Goal: Task Accomplishment & Management: Use online tool/utility

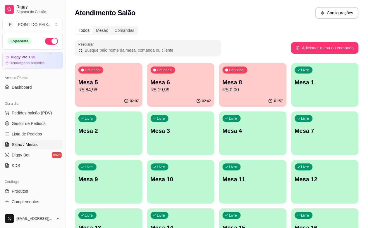
click at [142, 112] on div "Livre Mesa 2" at bounding box center [109, 130] width 68 height 37
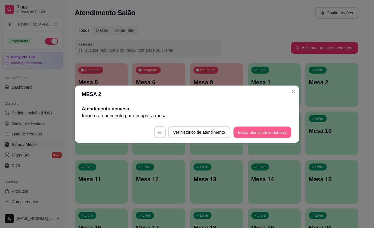
click at [282, 132] on button "Iniciar atendimento de mesa" at bounding box center [263, 132] width 58 height 11
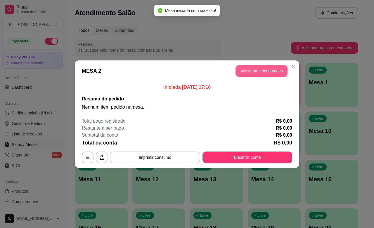
click at [272, 69] on button "Adicionar itens na mesa" at bounding box center [262, 71] width 52 height 12
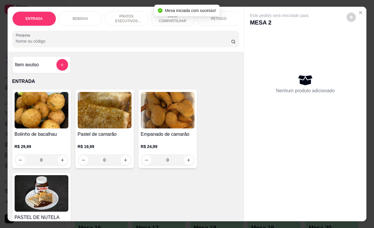
click at [167, 18] on p "PARA COMPARTILHAR" at bounding box center [173, 18] width 34 height 9
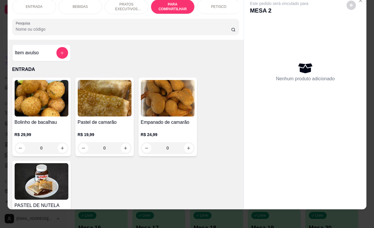
scroll to position [1256, 0]
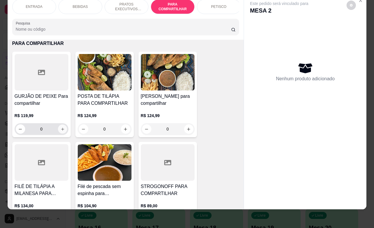
click at [58, 130] on button "increase-product-quantity" at bounding box center [62, 129] width 9 height 9
type input "1"
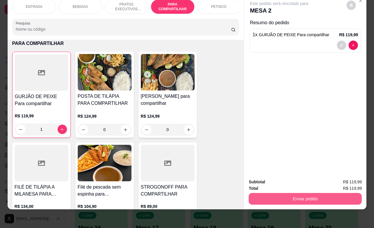
click at [304, 193] on button "Enviar pedido" at bounding box center [305, 199] width 113 height 12
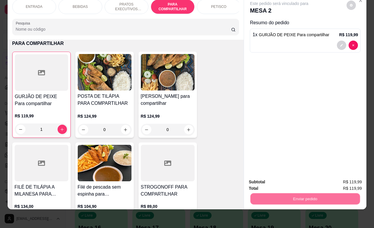
click at [339, 174] on button "Enviar pedido" at bounding box center [346, 178] width 32 height 11
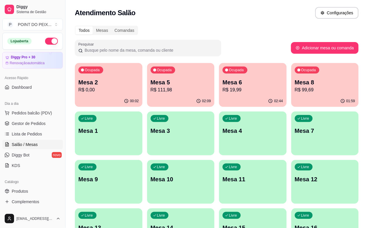
click at [291, 99] on div "01:59" at bounding box center [325, 101] width 68 height 11
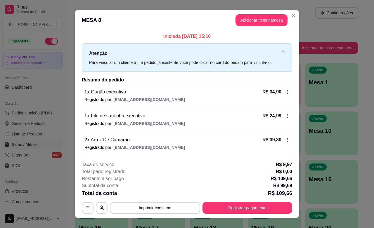
click at [285, 141] on icon at bounding box center [287, 140] width 5 height 5
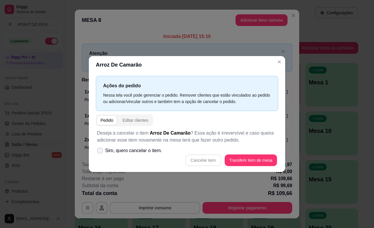
click at [99, 151] on icon at bounding box center [100, 151] width 5 height 4
click at [99, 152] on input "Sim, quero cancelar o item." at bounding box center [99, 154] width 4 height 4
checkbox input "true"
click at [198, 161] on button "Cancelar item" at bounding box center [203, 160] width 35 height 11
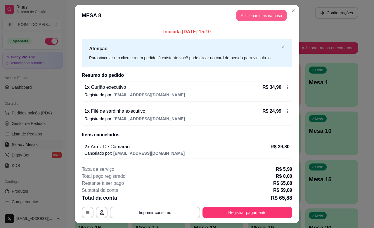
click at [272, 16] on button "Adicionar itens na mesa" at bounding box center [262, 15] width 50 height 11
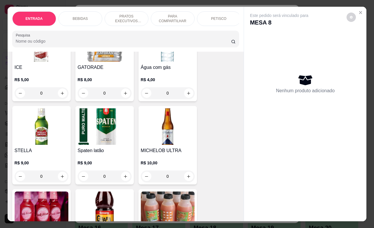
scroll to position [841, 0]
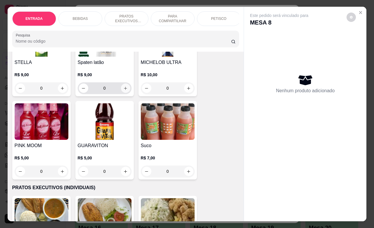
click at [123, 91] on icon "increase-product-quantity" at bounding box center [125, 88] width 4 height 4
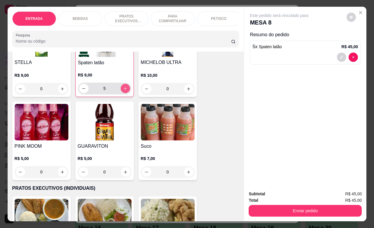
click at [123, 91] on icon "increase-product-quantity" at bounding box center [125, 89] width 4 height 4
type input "6"
click at [187, 177] on button "increase-product-quantity" at bounding box center [188, 172] width 9 height 9
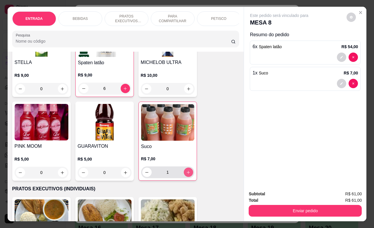
type input "1"
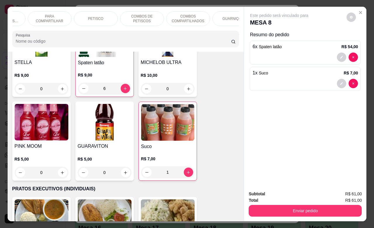
scroll to position [0, 140]
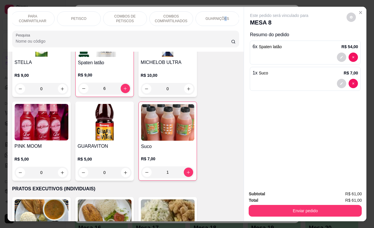
click at [223, 18] on p "GUARNIÇÕES" at bounding box center [218, 18] width 24 height 5
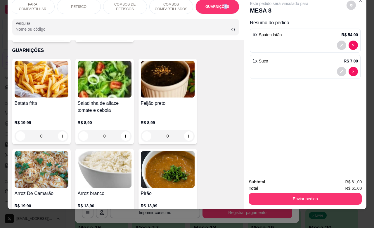
scroll to position [2513, 0]
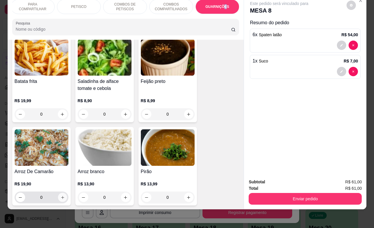
click at [60, 196] on icon "increase-product-quantity" at bounding box center [62, 198] width 4 height 4
type input "1"
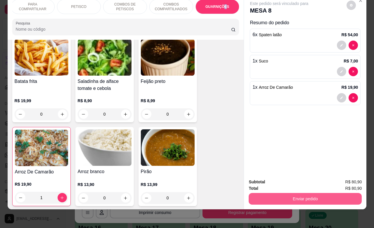
click at [272, 193] on button "Enviar pedido" at bounding box center [305, 199] width 113 height 12
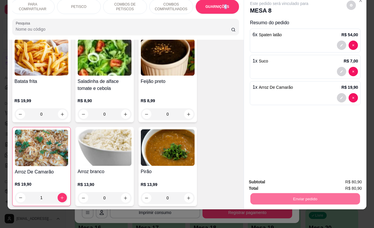
click at [347, 178] on button "Enviar pedido" at bounding box center [346, 178] width 33 height 11
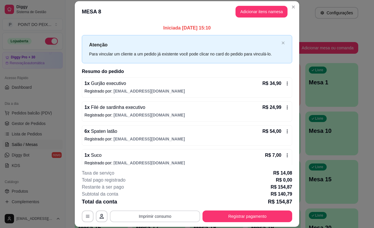
click at [167, 218] on button "Imprimir consumo" at bounding box center [155, 217] width 90 height 12
click at [158, 203] on button "IMPRESSORA" at bounding box center [153, 203] width 41 height 9
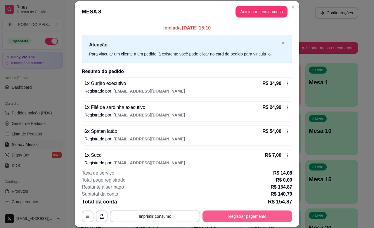
click at [244, 217] on button "Registrar pagamento" at bounding box center [248, 217] width 90 height 12
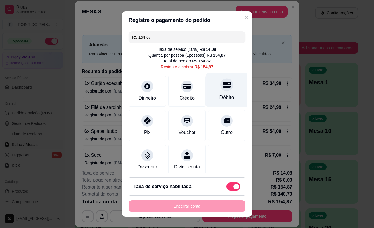
click at [220, 97] on div "Débito" at bounding box center [227, 98] width 15 height 8
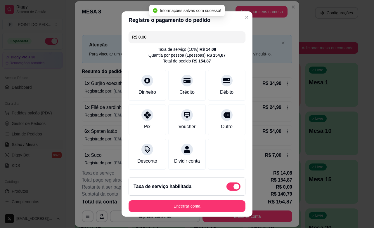
type input "R$ 0,00"
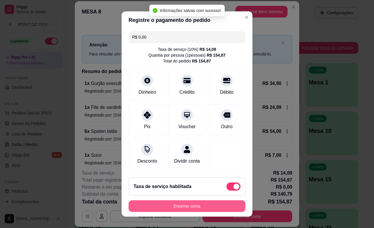
click at [200, 205] on button "Encerrar conta" at bounding box center [187, 207] width 117 height 12
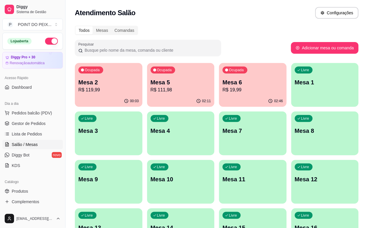
click at [225, 83] on p "Mesa 6" at bounding box center [253, 82] width 61 height 8
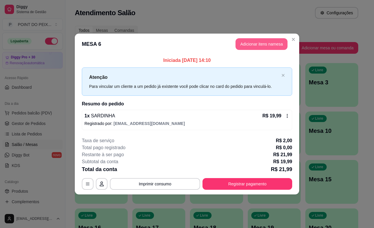
click at [271, 44] on button "Adicionar itens na mesa" at bounding box center [262, 44] width 52 height 12
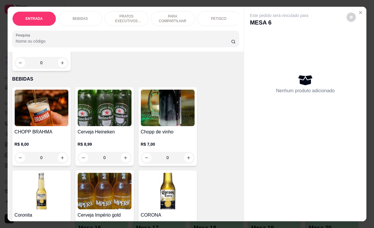
scroll to position [183, 0]
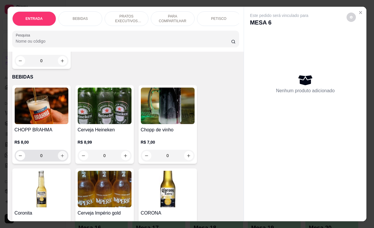
click at [60, 158] on icon "increase-product-quantity" at bounding box center [62, 156] width 4 height 4
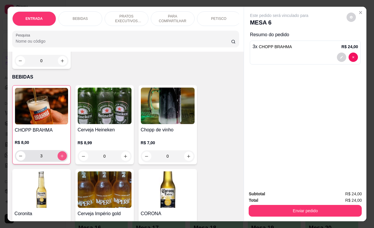
click at [60, 158] on icon "increase-product-quantity" at bounding box center [62, 156] width 4 height 4
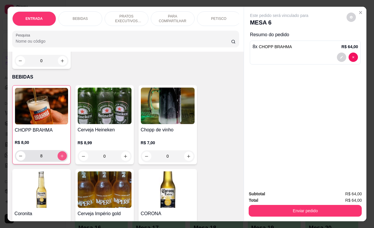
click at [60, 158] on icon "increase-product-quantity" at bounding box center [62, 156] width 4 height 4
type input "12"
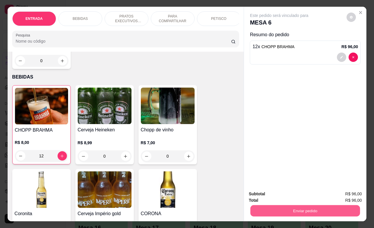
click at [307, 208] on button "Enviar pedido" at bounding box center [306, 210] width 110 height 11
click at [348, 194] on button "Enviar pedido" at bounding box center [346, 193] width 33 height 11
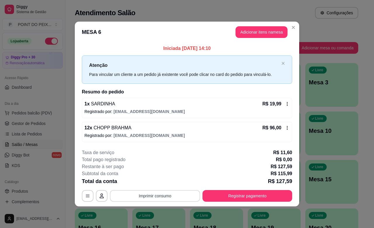
click at [156, 192] on button "Imprimir consumo" at bounding box center [155, 196] width 90 height 12
click at [162, 184] on button "IMPRESSORA" at bounding box center [156, 182] width 41 height 9
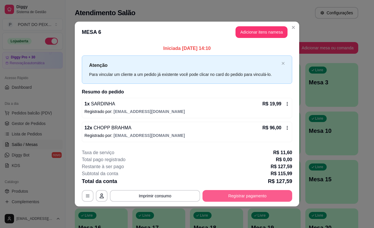
click at [254, 195] on button "Registrar pagamento" at bounding box center [248, 196] width 90 height 12
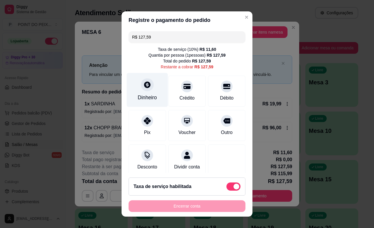
click at [139, 92] on div "Dinheiro" at bounding box center [147, 90] width 41 height 34
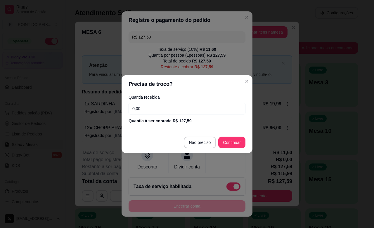
drag, startPoint x: 156, startPoint y: 111, endPoint x: 126, endPoint y: 109, distance: 30.8
click at [126, 109] on div "Quantia recebida 0,00 Quantia à ser cobrada R$ 127,59" at bounding box center [187, 109] width 131 height 33
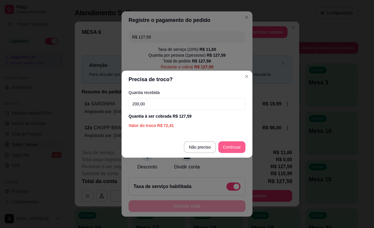
type input "200,00"
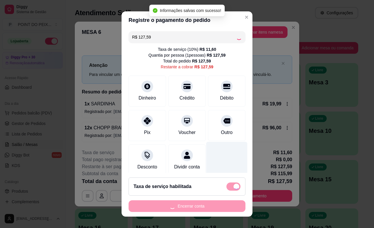
type input "R$ 0,00"
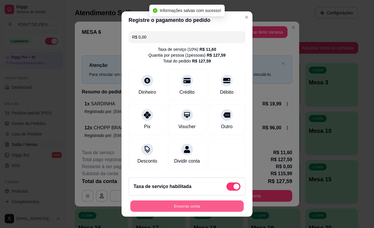
click at [175, 202] on button "Encerrar conta" at bounding box center [186, 206] width 113 height 11
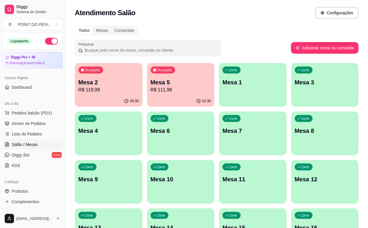
click at [147, 144] on div "Livre Mesa 6" at bounding box center [181, 130] width 68 height 37
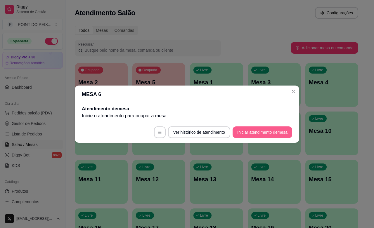
click at [253, 131] on button "Iniciar atendimento de mesa" at bounding box center [263, 133] width 60 height 12
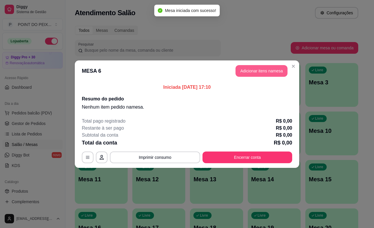
click at [256, 72] on button "Adicionar itens na mesa" at bounding box center [262, 71] width 52 height 12
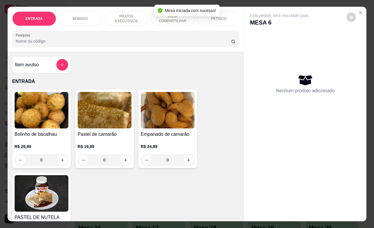
click at [219, 19] on div "PETISCO" at bounding box center [219, 18] width 44 height 15
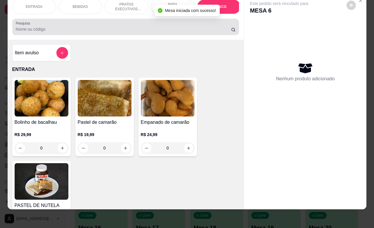
scroll to position [1448, 0]
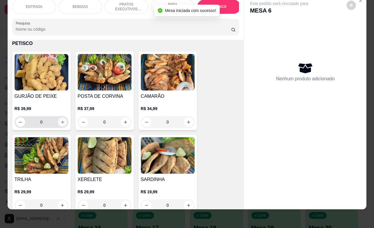
click at [60, 120] on icon "increase-product-quantity" at bounding box center [62, 122] width 4 height 4
type input "1"
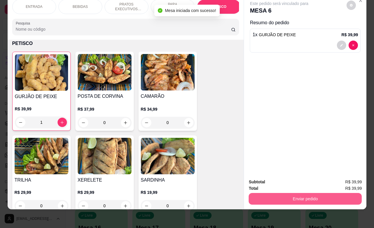
click at [280, 193] on button "Enviar pedido" at bounding box center [305, 199] width 113 height 12
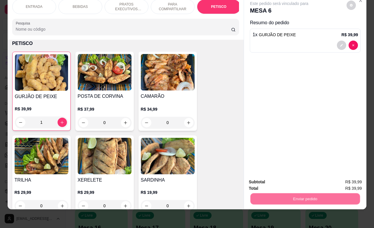
click at [344, 182] on button "Enviar pedido" at bounding box center [346, 178] width 33 height 11
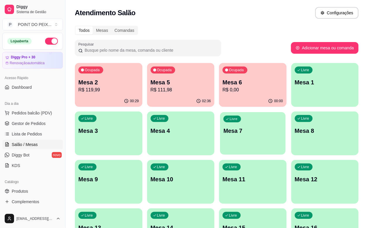
click at [223, 130] on p "Mesa 7" at bounding box center [252, 131] width 58 height 8
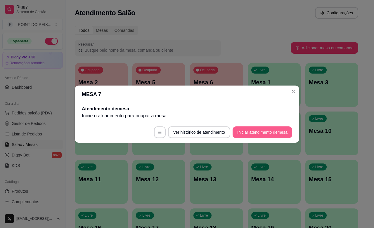
click at [271, 135] on button "Iniciar atendimento de mesa" at bounding box center [263, 133] width 60 height 12
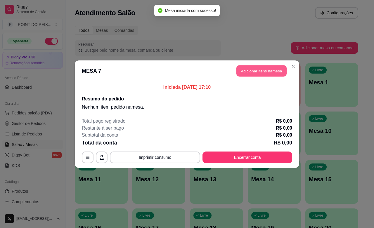
click at [267, 74] on button "Adicionar itens na mesa" at bounding box center [262, 70] width 50 height 11
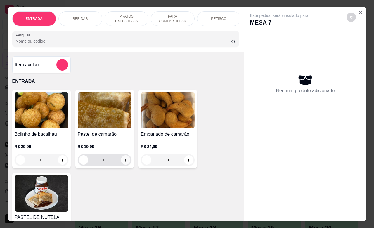
click at [124, 162] on icon "increase-product-quantity" at bounding box center [125, 160] width 3 height 3
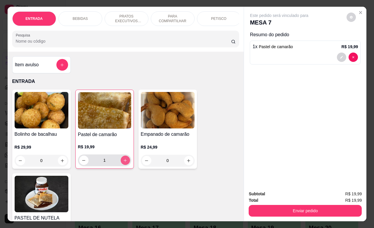
type input "1"
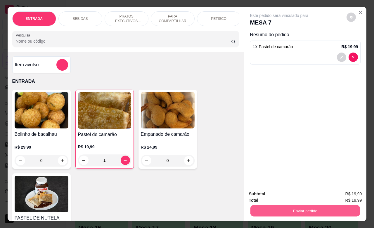
click at [310, 205] on button "Enviar pedido" at bounding box center [306, 210] width 110 height 11
click at [344, 195] on button "Enviar pedido" at bounding box center [346, 193] width 33 height 11
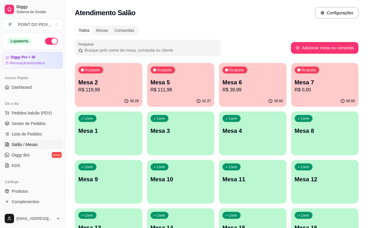
click at [225, 95] on div "Ocupada Mesa 6 R$ 39,99" at bounding box center [253, 79] width 68 height 32
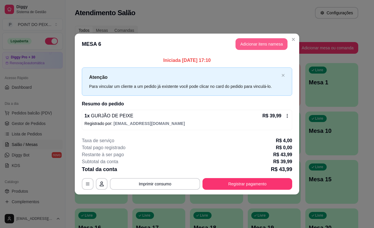
click at [276, 45] on button "Adicionar itens na mesa" at bounding box center [262, 44] width 52 height 12
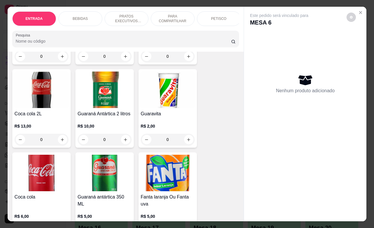
scroll to position [439, 0]
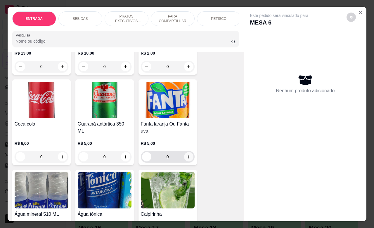
click at [187, 159] on icon "increase-product-quantity" at bounding box center [189, 157] width 4 height 4
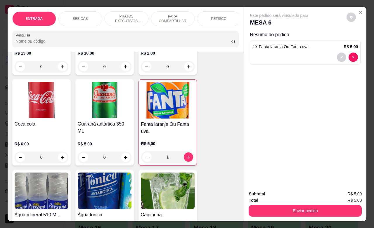
type input "1"
click at [313, 199] on div "Total R$ 5,00" at bounding box center [305, 200] width 113 height 6
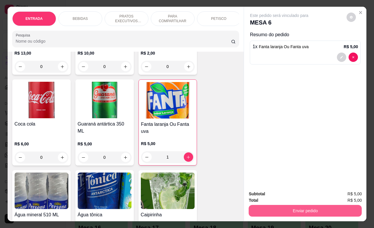
click at [308, 205] on button "Enviar pedido" at bounding box center [305, 211] width 113 height 12
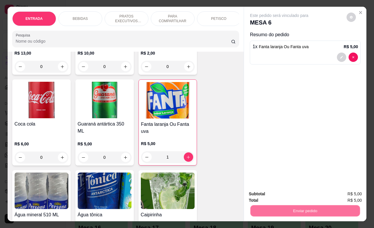
click at [344, 194] on button "Enviar pedido" at bounding box center [346, 193] width 32 height 11
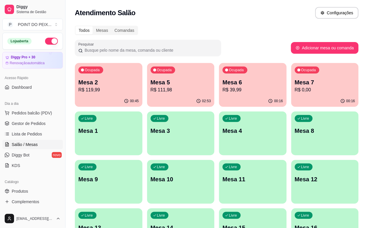
click at [108, 81] on p "Mesa 2" at bounding box center [108, 82] width 61 height 8
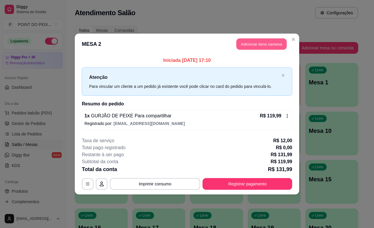
click at [254, 45] on button "Adicionar itens na mesa" at bounding box center [262, 44] width 50 height 11
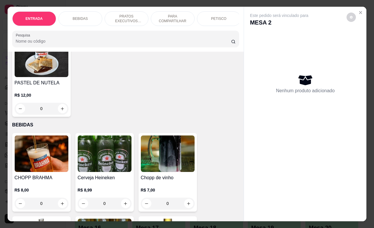
scroll to position [183, 0]
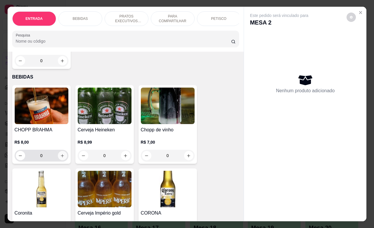
click at [58, 157] on button "increase-product-quantity" at bounding box center [62, 155] width 9 height 9
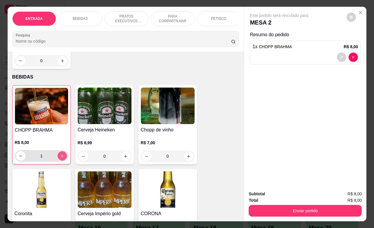
type input "1"
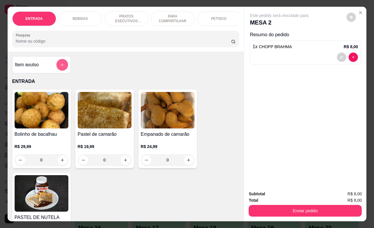
click at [56, 68] on button "add-separate-item" at bounding box center [62, 65] width 12 height 12
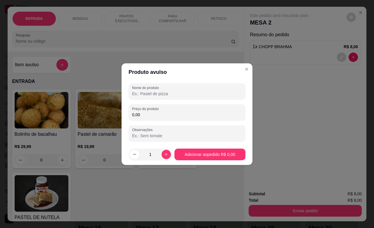
click at [159, 94] on input "Nome do produto" at bounding box center [187, 94] width 110 height 6
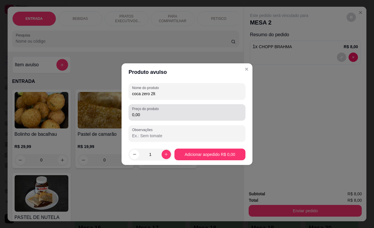
type input "coca zero 2lt"
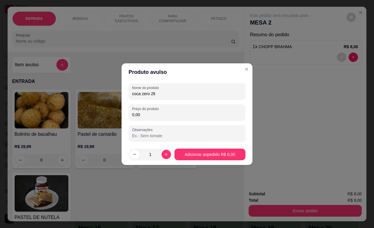
drag, startPoint x: 160, startPoint y: 116, endPoint x: 120, endPoint y: 113, distance: 39.9
click at [120, 113] on div "Produto avulso Nome do produto coca zero 2lt Preço do produto 0,00 Observações …" at bounding box center [187, 114] width 374 height 228
type input "14,00"
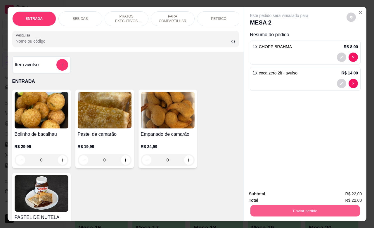
click at [308, 208] on button "Enviar pedido" at bounding box center [306, 210] width 110 height 11
click at [346, 192] on button "Enviar pedido" at bounding box center [346, 193] width 32 height 11
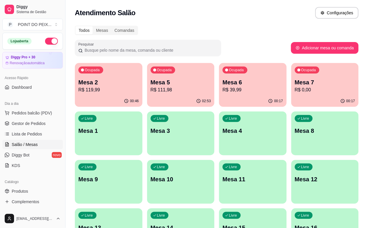
click at [103, 93] on p "R$ 119,99" at bounding box center [108, 90] width 61 height 7
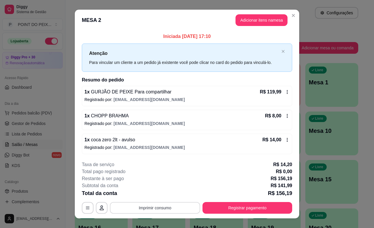
click at [173, 208] on button "Imprimir consumo" at bounding box center [155, 208] width 90 height 12
click at [160, 195] on button "IMPRESSORA" at bounding box center [154, 194] width 42 height 9
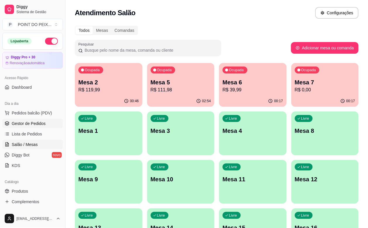
click at [40, 123] on span "Gestor de Pedidos" at bounding box center [29, 124] width 34 height 6
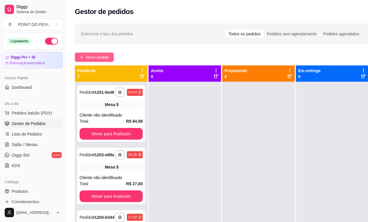
click at [97, 57] on span "Novo pedido" at bounding box center [97, 57] width 23 height 6
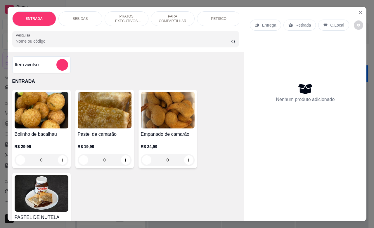
click at [299, 24] on p "Retirada" at bounding box center [303, 25] width 15 height 6
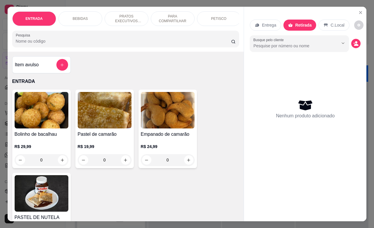
click at [216, 18] on div "PETISCO" at bounding box center [219, 18] width 44 height 15
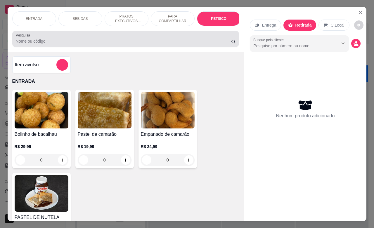
scroll to position [1448, 0]
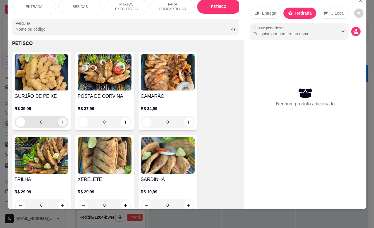
click at [60, 123] on icon "increase-product-quantity" at bounding box center [62, 122] width 4 height 4
type input "1"
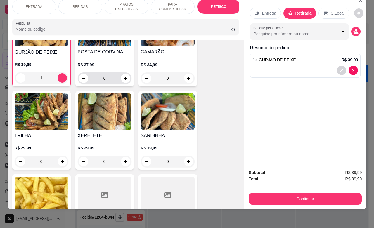
scroll to position [1521, 0]
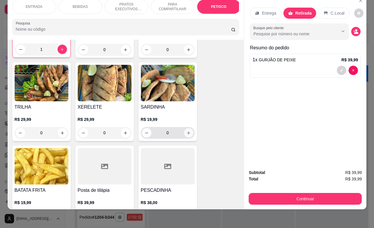
click at [188, 134] on button "increase-product-quantity" at bounding box center [188, 132] width 9 height 9
type input "1"
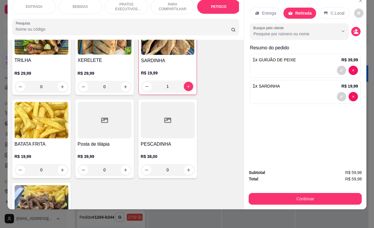
scroll to position [1594, 0]
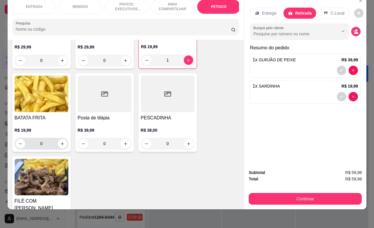
click at [59, 149] on div "0" at bounding box center [41, 144] width 51 height 12
click at [60, 144] on icon "increase-product-quantity" at bounding box center [62, 144] width 4 height 4
type input "1"
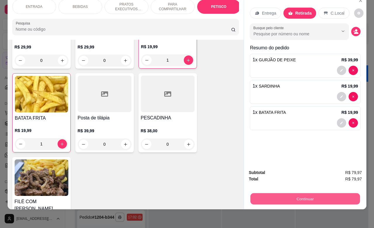
click at [279, 193] on button "Continuar" at bounding box center [306, 198] width 110 height 11
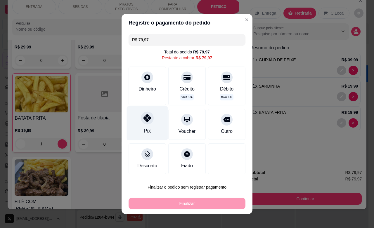
click at [144, 128] on div "Pix" at bounding box center [147, 131] width 7 height 8
type input "R$ 0,00"
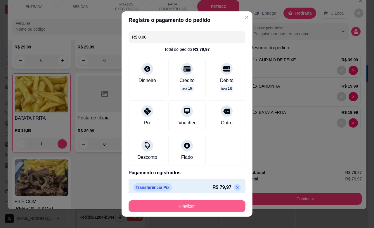
click at [170, 205] on button "Finalizar" at bounding box center [187, 207] width 117 height 12
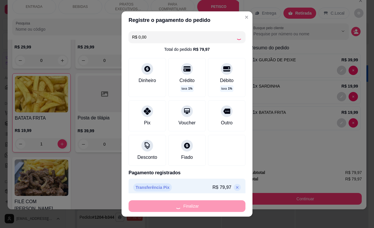
type input "0"
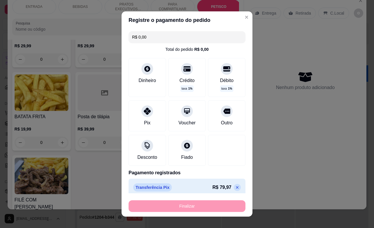
type input "-R$ 79,97"
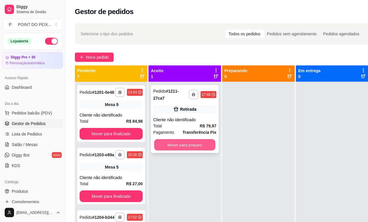
click at [189, 144] on button "Mover para preparo" at bounding box center [184, 144] width 61 height 11
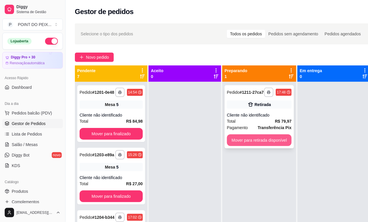
click at [249, 145] on button "Mover para retirada disponível" at bounding box center [259, 140] width 65 height 12
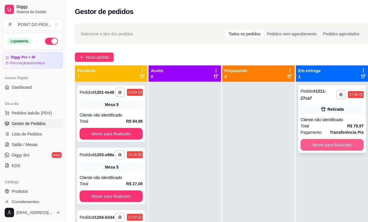
click at [322, 141] on button "Mover para finalizado" at bounding box center [332, 145] width 63 height 12
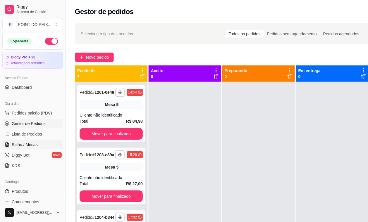
click at [29, 145] on span "Salão / Mesas" at bounding box center [25, 145] width 26 height 6
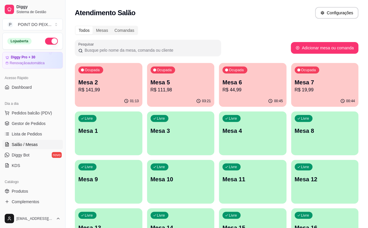
click at [166, 100] on div "03:21" at bounding box center [181, 101] width 68 height 11
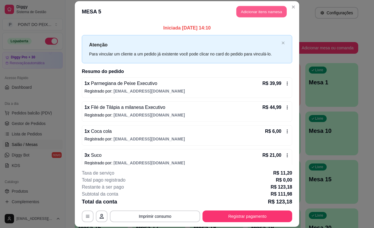
click at [265, 12] on button "Adicionar itens na mesa" at bounding box center [262, 11] width 50 height 11
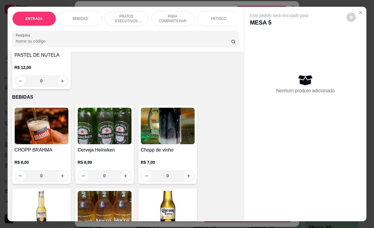
scroll to position [219, 0]
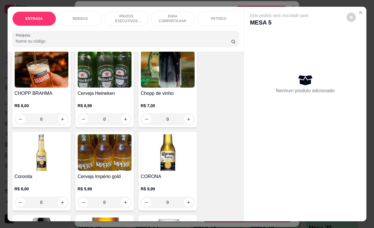
click at [34, 124] on input "0" at bounding box center [41, 119] width 33 height 12
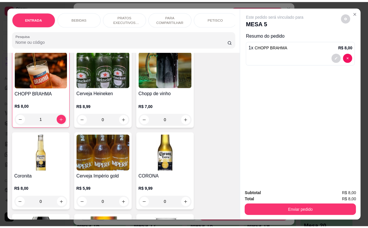
scroll to position [220, 0]
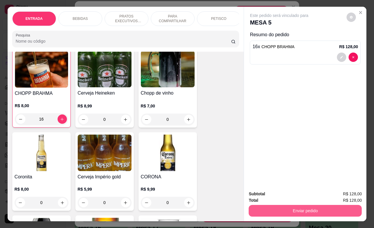
type input "16"
click at [295, 207] on button "Enviar pedido" at bounding box center [306, 210] width 110 height 11
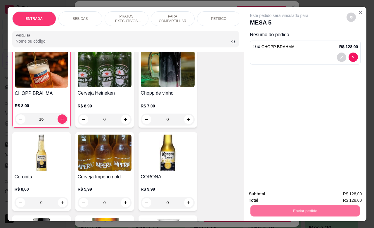
click at [346, 193] on button "Enviar pedido" at bounding box center [346, 193] width 33 height 11
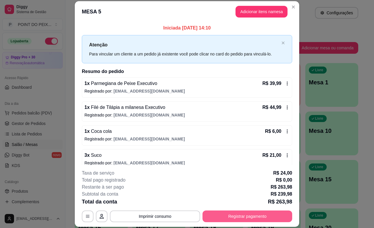
click at [258, 216] on button "Registrar pagamento" at bounding box center [248, 217] width 90 height 12
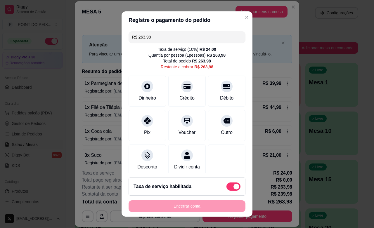
click at [227, 183] on span at bounding box center [234, 187] width 14 height 8
click at [226, 188] on input "checkbox" at bounding box center [228, 190] width 4 height 4
checkbox input "true"
type input "R$ 239,98"
checkbox input "false"
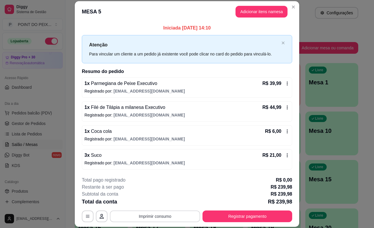
click at [156, 215] on button "Imprimir consumo" at bounding box center [155, 217] width 90 height 12
click at [155, 199] on button "IMPRESSORA" at bounding box center [153, 203] width 41 height 9
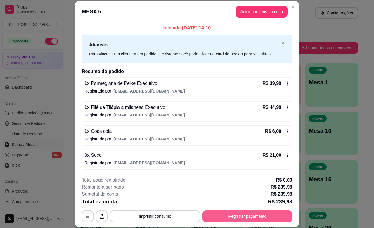
click at [255, 218] on button "Registrar pagamento" at bounding box center [248, 217] width 90 height 12
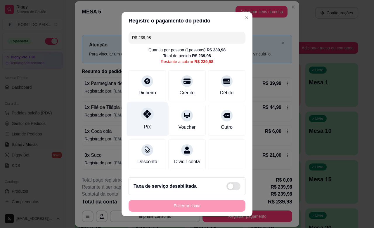
click at [144, 120] on div "Pix" at bounding box center [147, 119] width 41 height 34
type input "R$ 0,00"
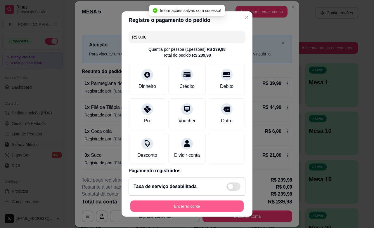
click at [196, 207] on button "Encerrar conta" at bounding box center [186, 206] width 113 height 11
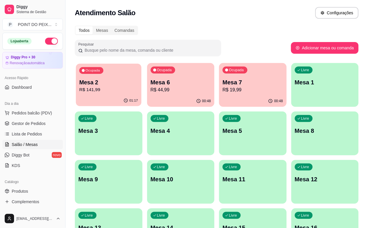
click at [112, 97] on div "01:17" at bounding box center [108, 100] width 65 height 11
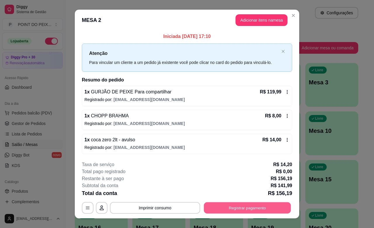
click at [240, 208] on button "Registrar pagamento" at bounding box center [247, 208] width 87 height 11
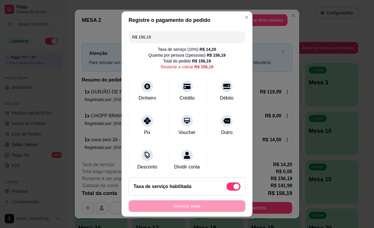
click at [227, 184] on span at bounding box center [234, 187] width 14 height 8
click at [226, 188] on input "checkbox" at bounding box center [228, 190] width 4 height 4
checkbox input "true"
type input "R$ 141,99"
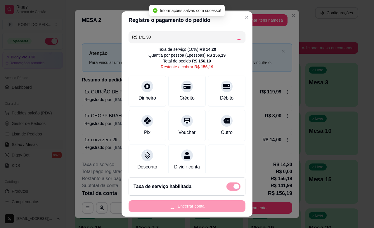
checkbox input "false"
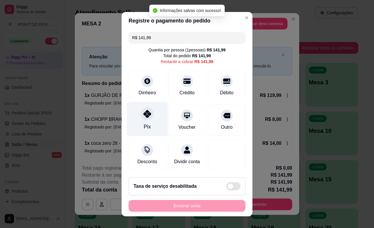
click at [148, 122] on div "Pix" at bounding box center [147, 119] width 41 height 34
type input "R$ 0,00"
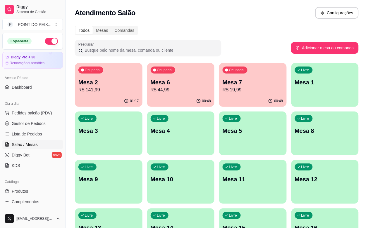
click at [108, 98] on div "01:17" at bounding box center [109, 101] width 68 height 11
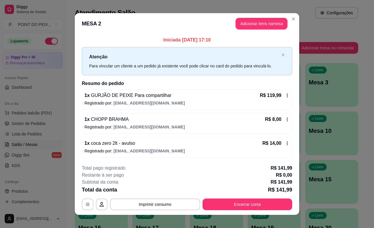
click at [238, 211] on footer "**********" at bounding box center [187, 187] width 225 height 55
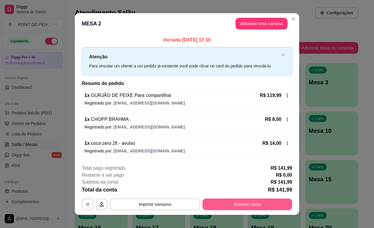
click at [238, 206] on button "Encerrar conta" at bounding box center [248, 205] width 90 height 12
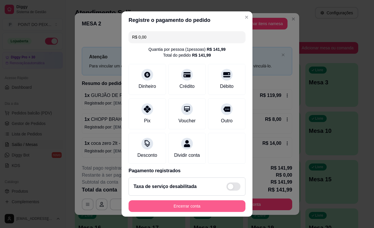
click at [186, 204] on button "Encerrar conta" at bounding box center [187, 207] width 117 height 12
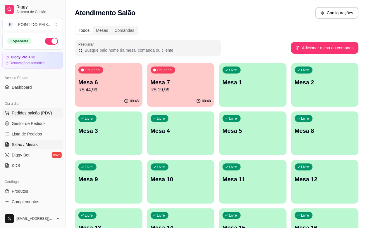
click at [27, 113] on span "Pedidos balcão (PDV)" at bounding box center [32, 113] width 40 height 6
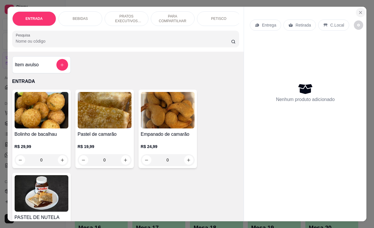
click at [360, 10] on icon "Close" at bounding box center [360, 12] width 5 height 5
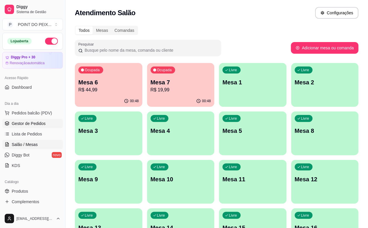
click at [27, 127] on link "Gestor de Pedidos" at bounding box center [32, 123] width 61 height 9
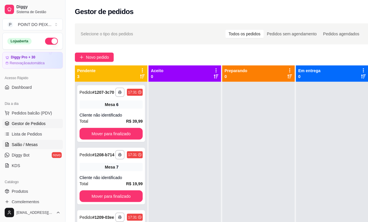
click at [24, 144] on span "Salão / Mesas" at bounding box center [25, 145] width 26 height 6
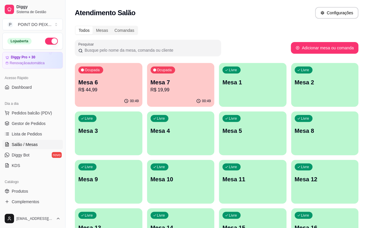
click at [162, 94] on div "Ocupada Mesa 7 R$ 19,99" at bounding box center [181, 79] width 68 height 32
click at [109, 92] on p "R$ 44,99" at bounding box center [108, 90] width 61 height 7
click at [161, 94] on div "Ocupada Mesa 7 R$ 19,99" at bounding box center [181, 79] width 68 height 32
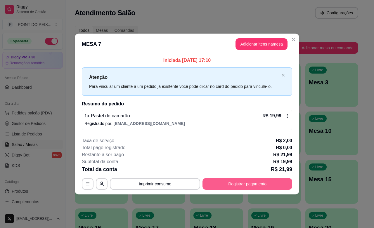
click at [253, 184] on button "Registrar pagamento" at bounding box center [248, 184] width 90 height 12
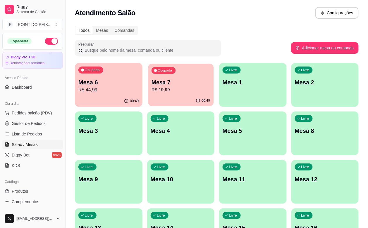
click at [158, 90] on p "R$ 19,99" at bounding box center [180, 90] width 58 height 7
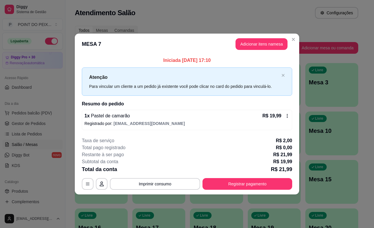
click at [285, 116] on icon at bounding box center [287, 116] width 5 height 5
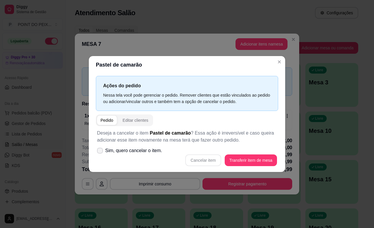
click at [100, 151] on icon at bounding box center [100, 151] width 5 height 4
click at [100, 152] on input "Sim, quero cancelar o item." at bounding box center [99, 154] width 4 height 4
checkbox input "true"
click at [208, 161] on button "Cancelar item" at bounding box center [203, 161] width 36 height 12
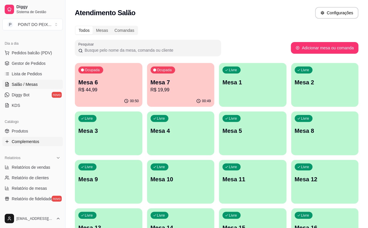
scroll to position [73, 0]
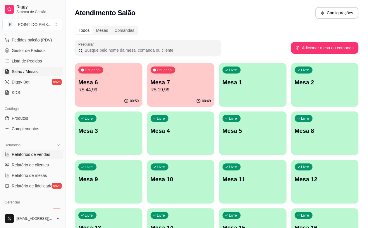
click at [34, 152] on span "Relatórios de vendas" at bounding box center [31, 155] width 39 height 6
select select "ALL"
select select "0"
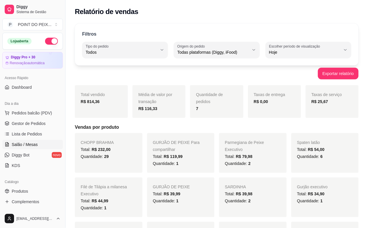
click at [26, 145] on span "Salão / Mesas" at bounding box center [25, 145] width 26 height 6
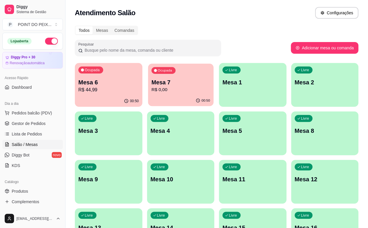
click at [151, 85] on p "Mesa 7" at bounding box center [180, 83] width 58 height 8
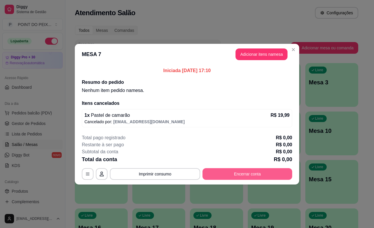
click at [237, 173] on button "Encerrar conta" at bounding box center [248, 174] width 90 height 12
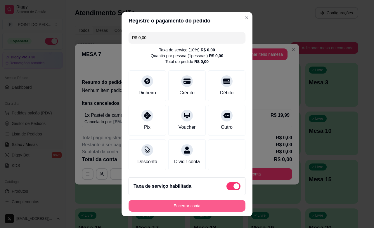
click at [197, 209] on button "Encerrar conta" at bounding box center [187, 206] width 117 height 12
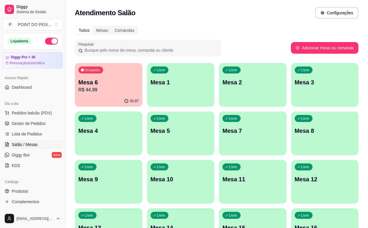
click at [108, 101] on div "01:07" at bounding box center [109, 101] width 68 height 11
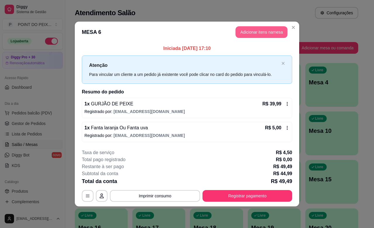
click at [282, 34] on button "Adicionar itens na mesa" at bounding box center [262, 32] width 52 height 12
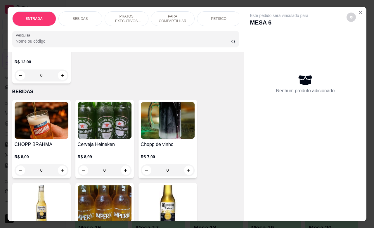
scroll to position [219, 0]
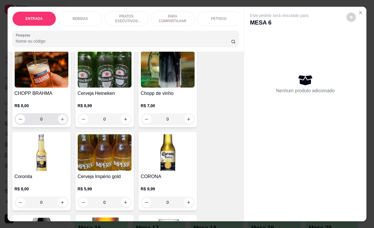
click at [60, 122] on icon "increase-product-quantity" at bounding box center [62, 119] width 4 height 4
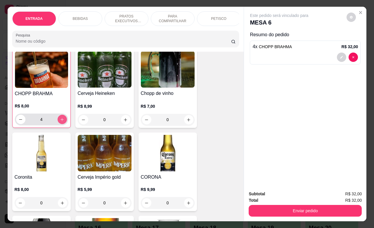
type input "4"
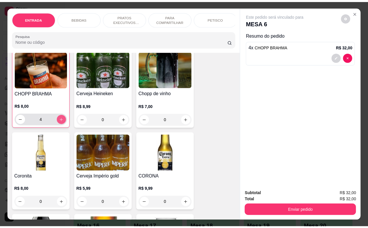
scroll to position [220, 0]
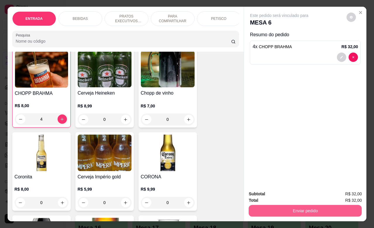
click at [324, 208] on button "Enviar pedido" at bounding box center [305, 211] width 113 height 12
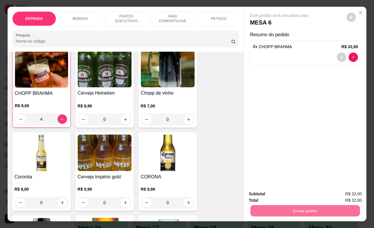
click at [343, 193] on button "Enviar pedido" at bounding box center [346, 193] width 32 height 11
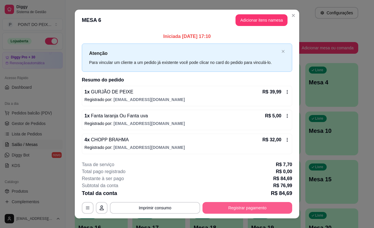
click at [227, 207] on button "Registrar pagamento" at bounding box center [248, 208] width 90 height 12
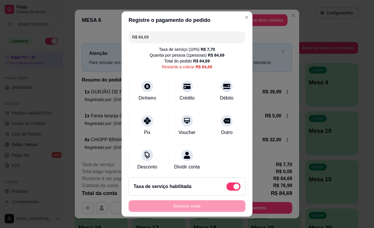
click at [234, 184] on span at bounding box center [237, 187] width 6 height 6
click at [227, 188] on input "checkbox" at bounding box center [228, 190] width 4 height 4
checkbox input "true"
type input "R$ 76,99"
checkbox input "false"
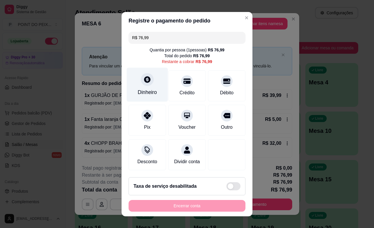
click at [138, 89] on div "Dinheiro" at bounding box center [147, 93] width 19 height 8
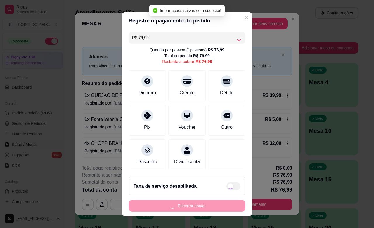
type input "R$ 0,00"
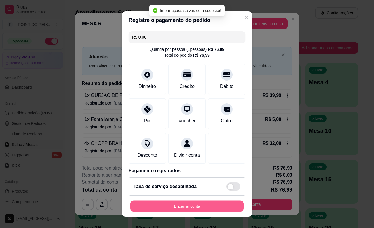
click at [199, 205] on button "Encerrar conta" at bounding box center [186, 206] width 113 height 11
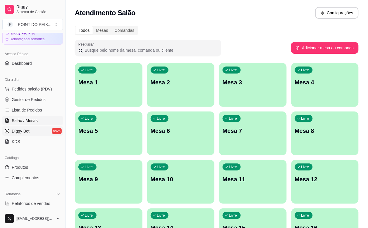
scroll to position [37, 0]
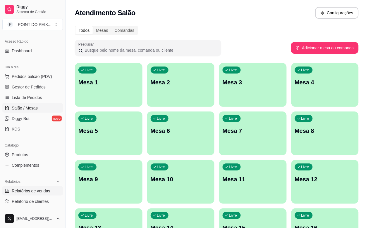
click at [36, 189] on span "Relatórios de vendas" at bounding box center [31, 191] width 39 height 6
select select "ALL"
select select "0"
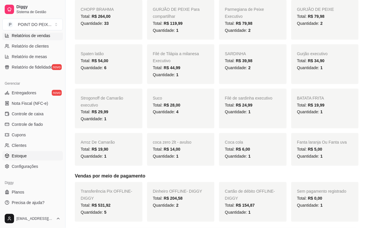
scroll to position [183, 0]
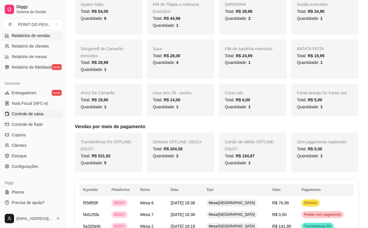
click at [27, 115] on span "Controle de caixa" at bounding box center [28, 114] width 32 height 6
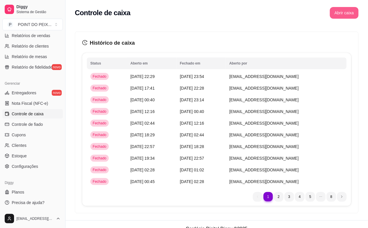
click at [351, 14] on button "Abrir caixa" at bounding box center [344, 13] width 29 height 12
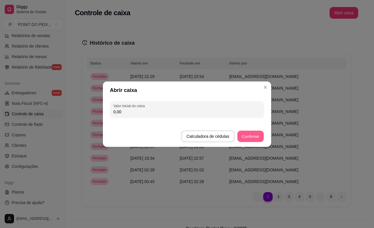
click at [244, 136] on button "Confirmar" at bounding box center [250, 136] width 27 height 11
